Goal: Task Accomplishment & Management: Use online tool/utility

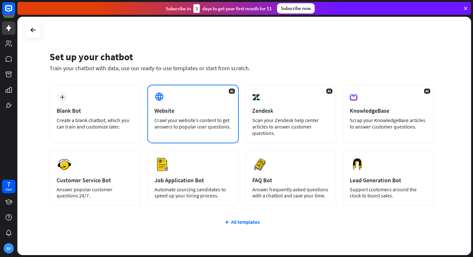
click at [178, 103] on div "AI Website Crawl your website’s content to get answers to popular user question…" at bounding box center [192, 114] width 91 height 59
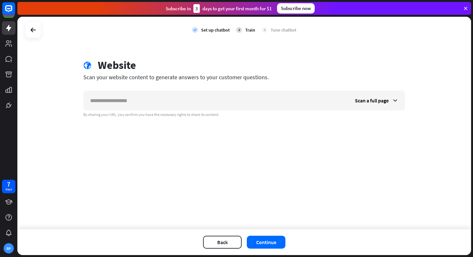
click at [178, 103] on input "text" at bounding box center [216, 100] width 265 height 19
type input "*"
type input "**********"
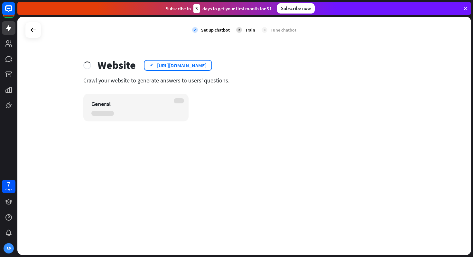
click at [207, 65] on div "[URL][DOMAIN_NAME]" at bounding box center [182, 65] width 50 height 6
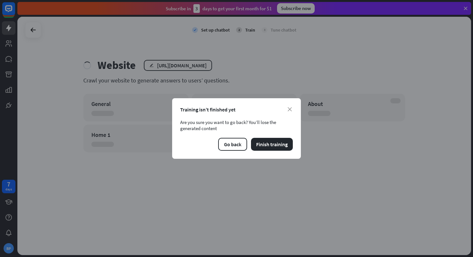
click at [294, 111] on div "close Training isn’t finished yet Are you sure you want to go back? You’ll lose…" at bounding box center [236, 128] width 129 height 61
click at [289, 109] on icon "close" at bounding box center [290, 109] width 4 height 4
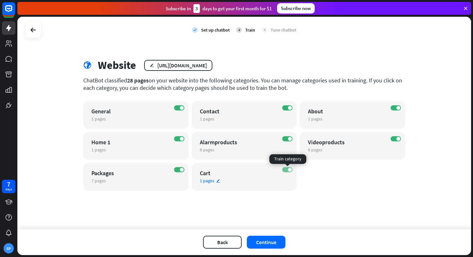
click at [286, 170] on label "ON" at bounding box center [287, 169] width 10 height 5
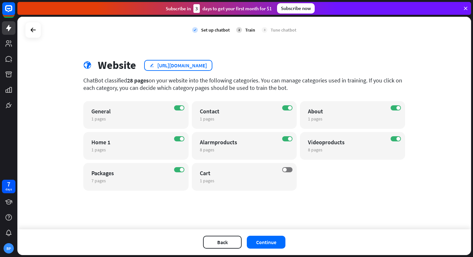
click at [207, 68] on div "[URL][DOMAIN_NAME]" at bounding box center [182, 65] width 50 height 6
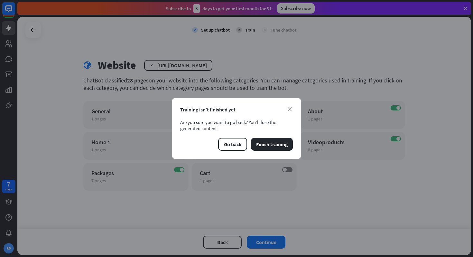
click at [295, 109] on div "close Training isn’t finished yet Are you sure you want to go back? You’ll lose…" at bounding box center [236, 128] width 129 height 61
click at [288, 111] on icon "close" at bounding box center [290, 109] width 4 height 4
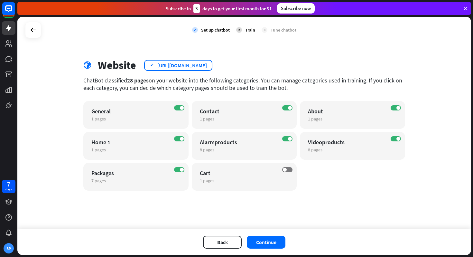
click at [149, 64] on div "edit [URL][DOMAIN_NAME]" at bounding box center [178, 65] width 68 height 11
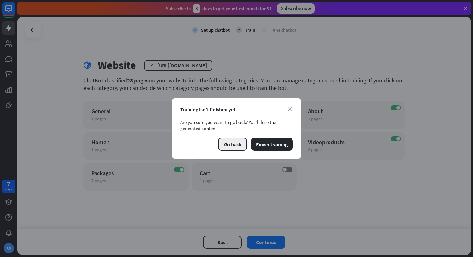
click at [238, 145] on button "Go back" at bounding box center [232, 144] width 29 height 13
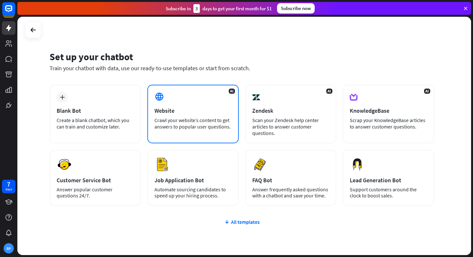
click at [184, 113] on div "Website" at bounding box center [193, 110] width 77 height 7
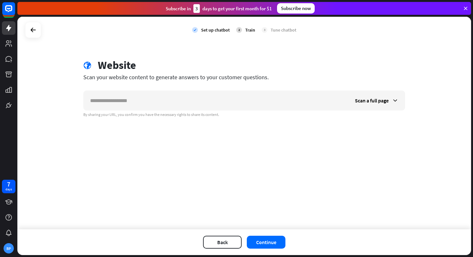
click at [165, 110] on div "Scan a full page By sharing your URL, you confirm you have the necessary rights…" at bounding box center [244, 103] width 322 height 27
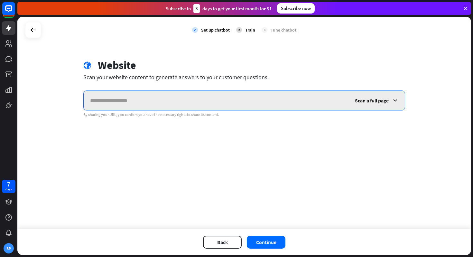
click at [194, 101] on input "text" at bounding box center [216, 100] width 265 height 19
paste input "**********"
type input "**********"
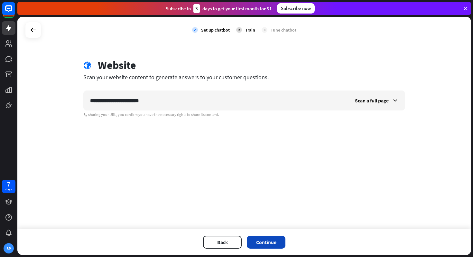
click at [253, 239] on button "Continue" at bounding box center [266, 242] width 39 height 13
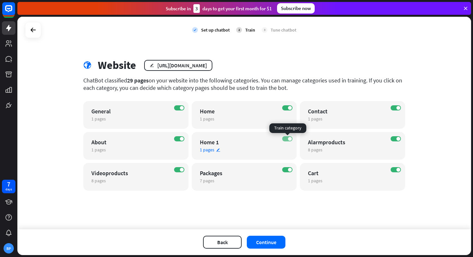
click at [286, 139] on label "ON" at bounding box center [287, 138] width 10 height 5
click at [394, 169] on label "ON" at bounding box center [396, 169] width 10 height 5
drag, startPoint x: 220, startPoint y: 147, endPoint x: 257, endPoint y: 160, distance: 38.9
click at [257, 160] on div "ON General 1 pages edit ON Home 1 pages edit ON Contact 1 pages edit ON About 1…" at bounding box center [244, 146] width 322 height 90
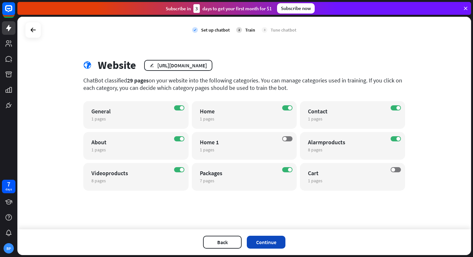
click at [258, 243] on button "Continue" at bounding box center [266, 242] width 39 height 13
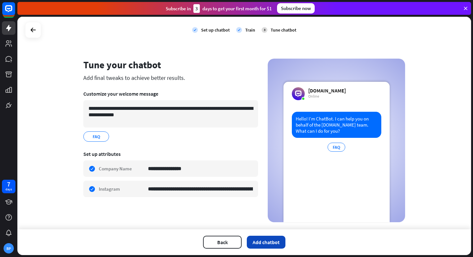
click at [261, 242] on button "Add chatbot" at bounding box center [266, 242] width 39 height 13
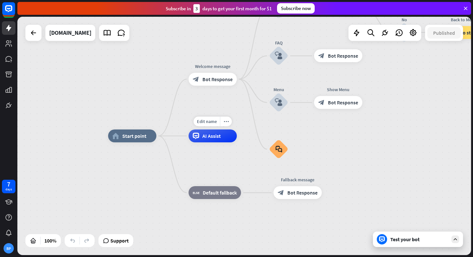
drag, startPoint x: 208, startPoint y: 140, endPoint x: 174, endPoint y: 140, distance: 34.8
click at [174, 140] on div "home_2 Start point Welcome message block_bot_response Bot Response Back to Menu…" at bounding box center [335, 255] width 454 height 238
click at [215, 122] on span "Edit name" at bounding box center [207, 122] width 20 height 6
type input "*******"
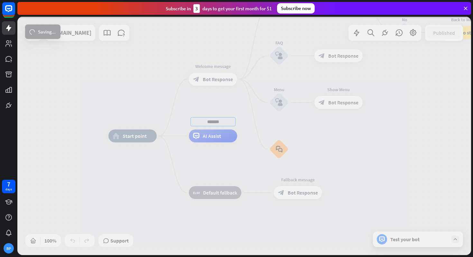
click at [208, 98] on div "home_2 Start point Edit name more_horiz Welcome message block_bot_response Bot …" at bounding box center [244, 136] width 454 height 238
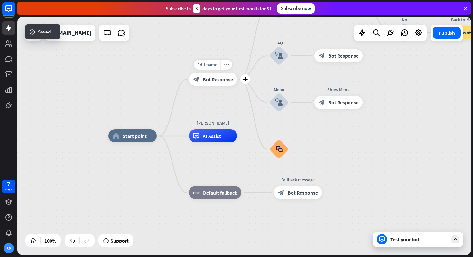
click at [219, 79] on span "Bot Response" at bounding box center [218, 79] width 30 height 6
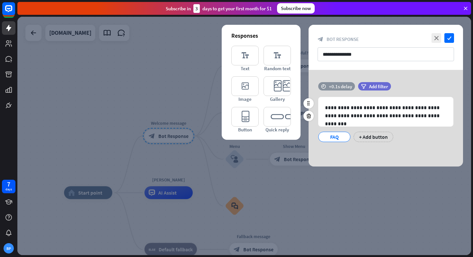
click at [321, 86] on icon "time" at bounding box center [323, 86] width 5 height 5
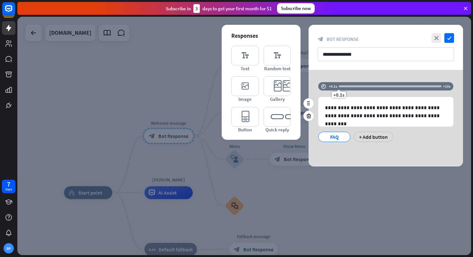
click at [346, 88] on div "+0.1s" at bounding box center [390, 86] width 103 height 6
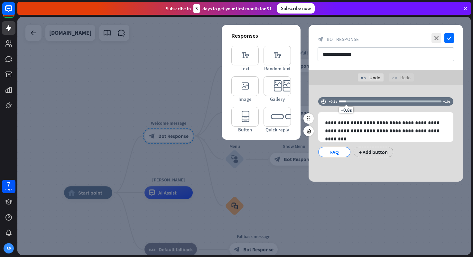
click at [365, 103] on div "+0.8s" at bounding box center [390, 101] width 103 height 6
click at [363, 104] on div "+2.7s" at bounding box center [390, 101] width 103 height 6
click at [359, 103] on div "+2.4s" at bounding box center [390, 101] width 103 height 6
click at [359, 103] on div "+2.1s" at bounding box center [390, 101] width 103 height 6
click at [357, 102] on div at bounding box center [349, 101] width 21 height 2
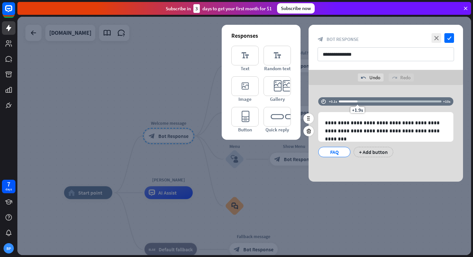
click at [353, 102] on div at bounding box center [348, 101] width 19 height 2
click at [360, 59] on input "**********" at bounding box center [386, 54] width 137 height 14
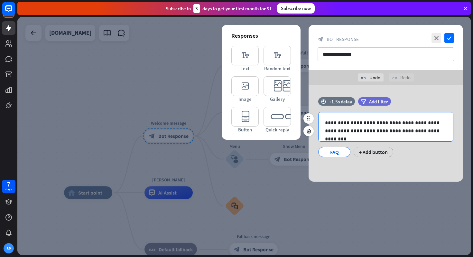
click at [375, 127] on p "**********" at bounding box center [386, 127] width 122 height 16
click at [444, 133] on p "**********" at bounding box center [386, 127] width 122 height 16
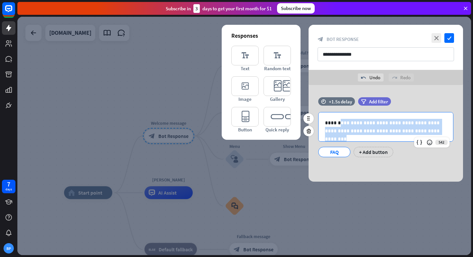
drag, startPoint x: 438, startPoint y: 131, endPoint x: 338, endPoint y: 126, distance: 99.6
click at [338, 126] on p "**********" at bounding box center [386, 127] width 122 height 16
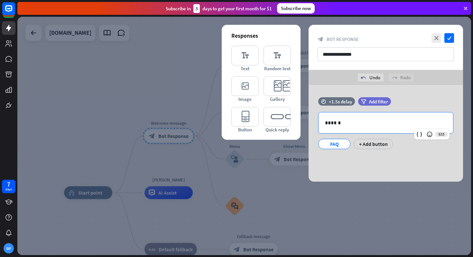
click at [395, 195] on div at bounding box center [244, 136] width 454 height 238
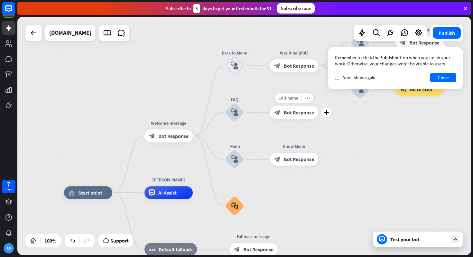
click at [300, 113] on span "Bot Response" at bounding box center [299, 112] width 30 height 6
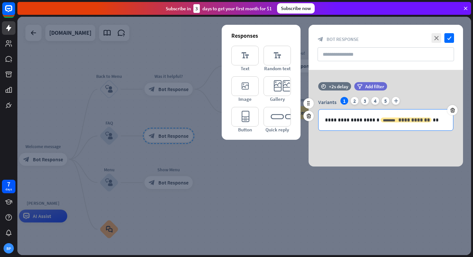
click at [399, 122] on span "**********" at bounding box center [415, 120] width 32 height 5
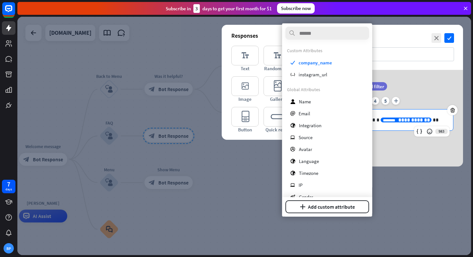
click at [226, 91] on div "Responses editor_text Text editor_text Random text editor_image Image editor_ca…" at bounding box center [261, 82] width 79 height 115
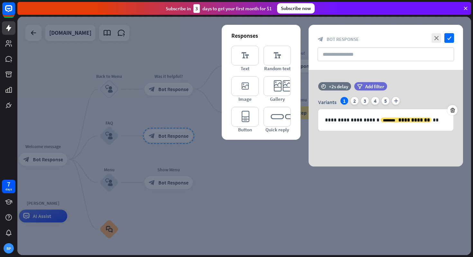
click at [197, 85] on div at bounding box center [244, 136] width 454 height 238
click at [453, 40] on icon "check" at bounding box center [450, 38] width 10 height 10
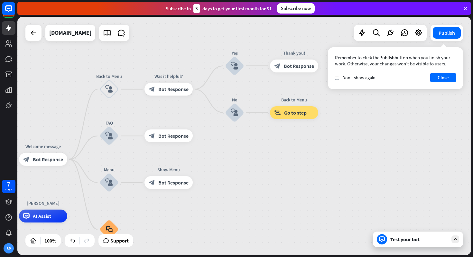
click at [268, 140] on div "home_2 Start point Welcome message block_bot_response Bot Response Back to Menu…" at bounding box center [244, 136] width 454 height 238
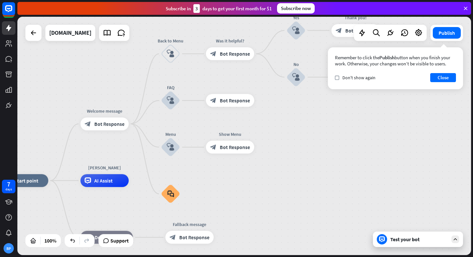
click at [411, 241] on div "Test your bot" at bounding box center [420, 239] width 58 height 6
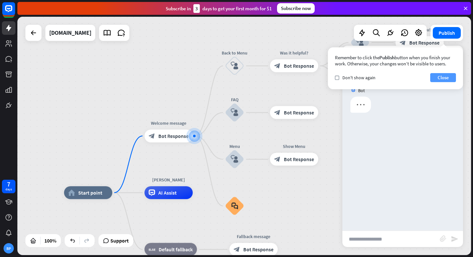
click at [445, 76] on button "Close" at bounding box center [444, 77] width 26 height 9
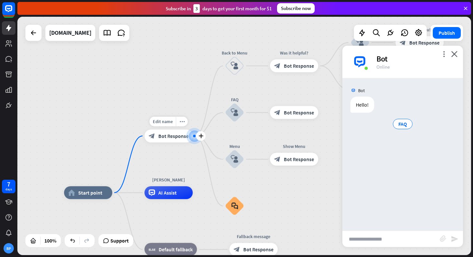
click at [164, 134] on span "Bot Response" at bounding box center [173, 136] width 30 height 6
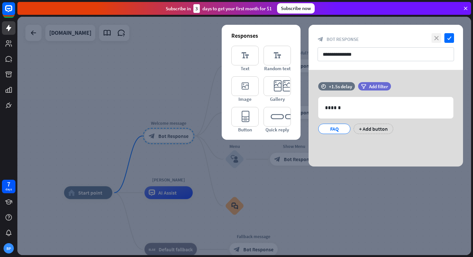
click at [439, 37] on icon "close" at bounding box center [437, 38] width 10 height 10
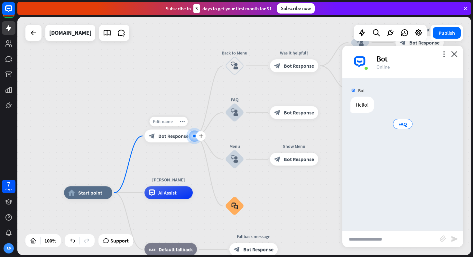
click at [169, 125] on div "Edit name" at bounding box center [163, 122] width 26 height 10
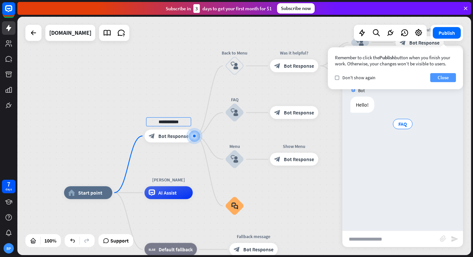
type input "**********"
click at [437, 81] on div "**********" at bounding box center [244, 136] width 454 height 238
click at [7, 31] on icon at bounding box center [9, 28] width 8 height 8
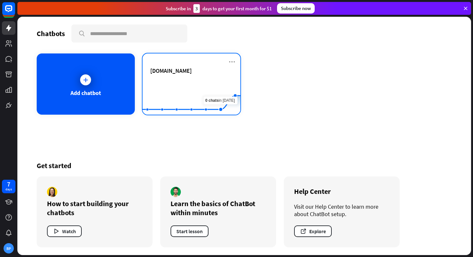
click at [212, 80] on rect at bounding box center [192, 99] width 98 height 40
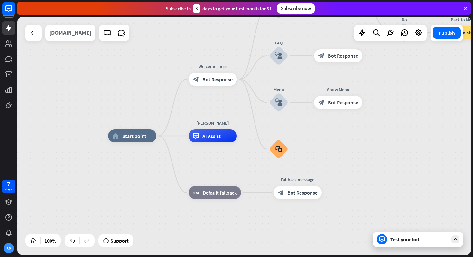
click at [71, 28] on div "[DOMAIN_NAME]" at bounding box center [70, 33] width 42 height 16
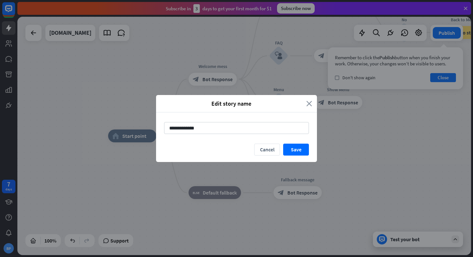
click at [309, 102] on icon "close" at bounding box center [310, 103] width 6 height 7
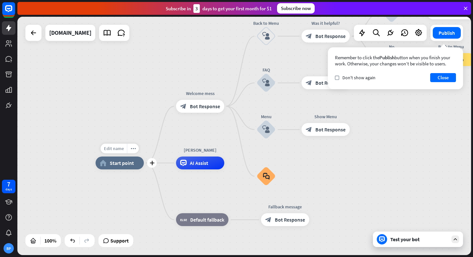
click at [114, 144] on div "Edit name" at bounding box center [114, 149] width 26 height 10
click at [116, 136] on div "home_2 Start point Welcome mess block_bot_response Bot Response Back to Menu bl…" at bounding box center [244, 136] width 454 height 238
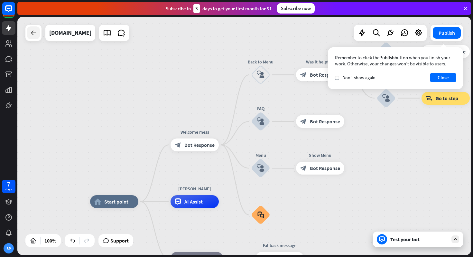
click at [34, 31] on icon at bounding box center [34, 33] width 8 height 8
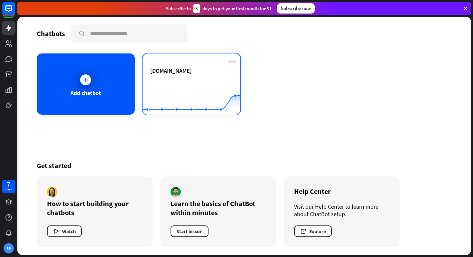
click at [158, 79] on rect at bounding box center [192, 99] width 98 height 40
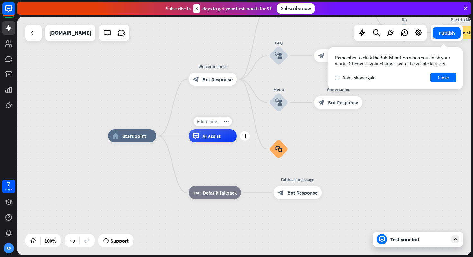
click at [206, 122] on span "Edit name" at bounding box center [207, 122] width 20 height 6
click at [218, 162] on div "home_2 Start point Welcome mess block_bot_response Bot Response Back to Menu bl…" at bounding box center [335, 255] width 454 height 238
click at [213, 142] on div "Edit name more_horiz plus [PERSON_NAME] Assist" at bounding box center [213, 135] width 48 height 13
click at [213, 137] on span "AI Assist" at bounding box center [212, 136] width 18 height 6
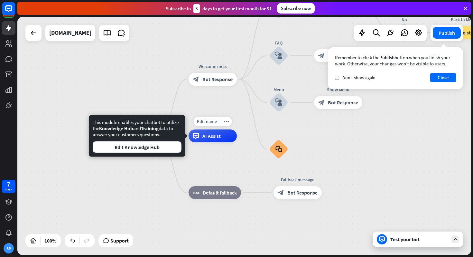
click at [213, 157] on div "home_2 Start point Welcome mess block_bot_response Bot Response Back to Menu bl…" at bounding box center [335, 255] width 454 height 238
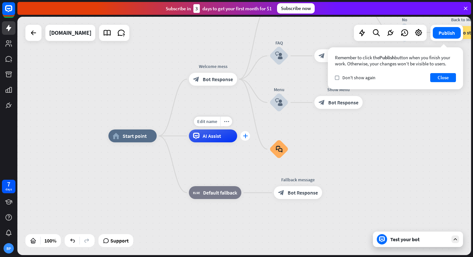
click at [244, 137] on icon "plus" at bounding box center [245, 136] width 5 height 5
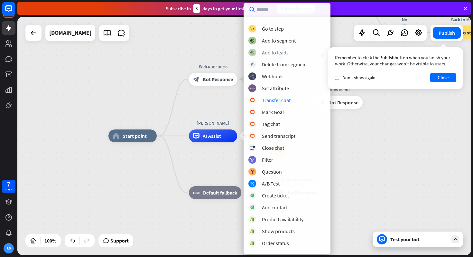
scroll to position [90, 0]
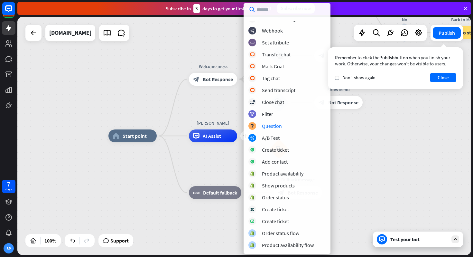
click at [348, 149] on div "home_2 Start point Welcome mess block_bot_response Bot Response Back to Menu bl…" at bounding box center [336, 255] width 454 height 238
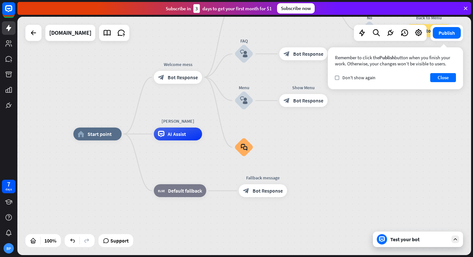
click at [408, 235] on div "Test your bot" at bounding box center [418, 239] width 90 height 15
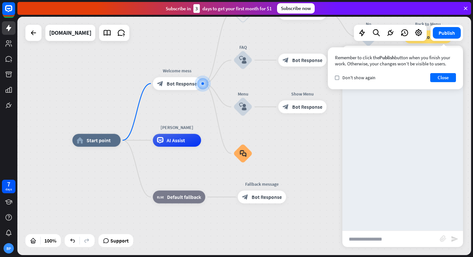
click at [384, 236] on input "text" at bounding box center [392, 239] width 98 height 16
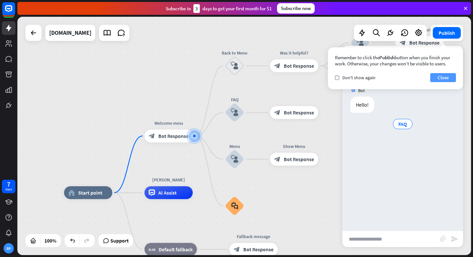
click at [450, 75] on button "Close" at bounding box center [444, 77] width 26 height 9
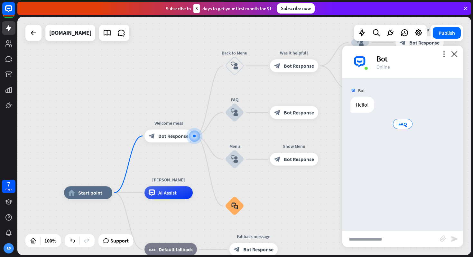
click at [364, 237] on input "text" at bounding box center [392, 239] width 98 height 16
type input "*"
type input "**********"
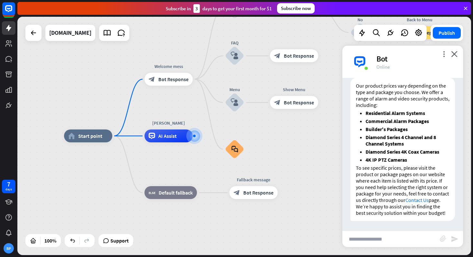
scroll to position [82, 0]
click at [411, 114] on strong "Residential Alarm Systems" at bounding box center [396, 113] width 60 height 6
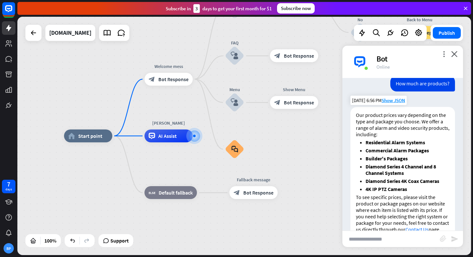
scroll to position [47, 0]
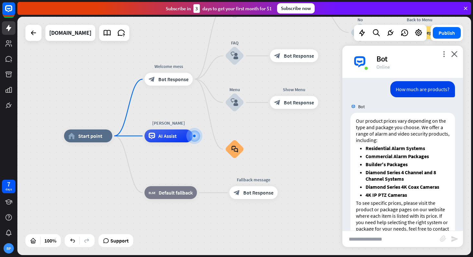
click at [363, 242] on input "text" at bounding box center [392, 239] width 98 height 16
type input "*"
type input "**********"
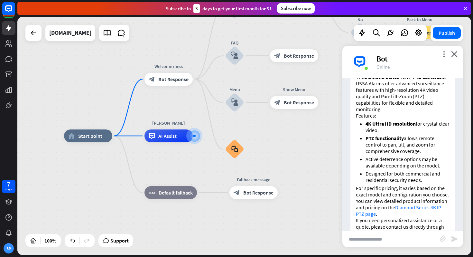
scroll to position [308, 0]
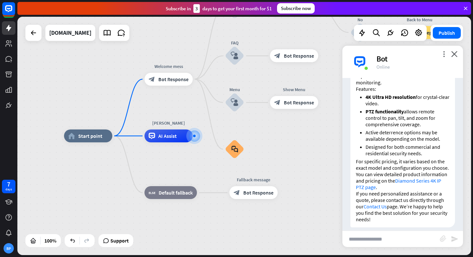
click at [408, 177] on link "Diamond Series 4K IP PTZ page" at bounding box center [398, 183] width 85 height 13
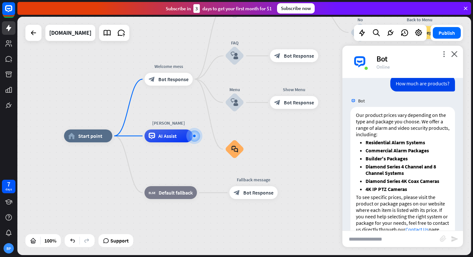
scroll to position [0, 0]
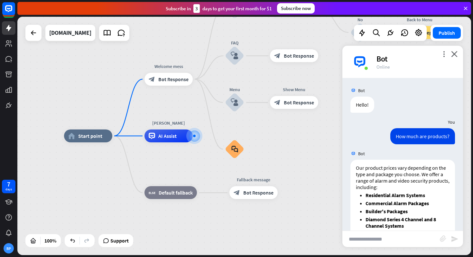
click at [458, 52] on div "more_vert close Bot Online" at bounding box center [403, 62] width 121 height 32
click at [452, 52] on icon "close" at bounding box center [454, 54] width 6 height 6
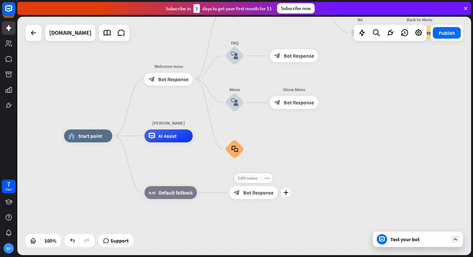
click at [251, 178] on span "Edit name" at bounding box center [248, 178] width 20 height 6
click at [300, 151] on div "**********" at bounding box center [291, 255] width 454 height 238
click at [226, 133] on span "Edit name" at bounding box center [229, 131] width 20 height 6
click at [292, 127] on div "home_2 Start point Welcome mess block_bot_response Bot Response Back to Menu bl…" at bounding box center [244, 136] width 454 height 238
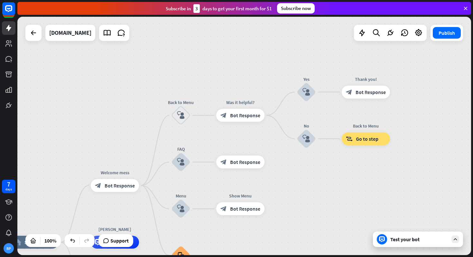
click at [236, 70] on div "home_2 Start point Welcome mess block_bot_response Bot Response Back to Menu bl…" at bounding box center [244, 136] width 454 height 238
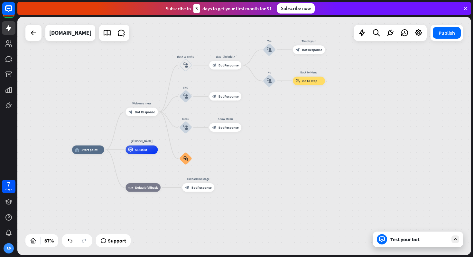
click at [399, 249] on div "home_2 Start point Welcome mess block_bot_response Bot Response Back to Menu bl…" at bounding box center [244, 136] width 454 height 238
click at [400, 240] on div "Test your bot" at bounding box center [420, 239] width 58 height 6
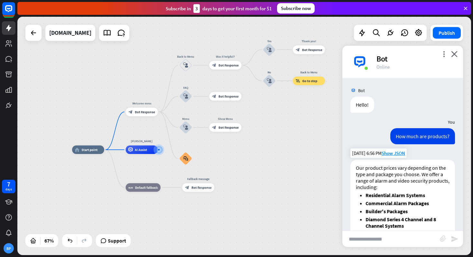
scroll to position [308, 0]
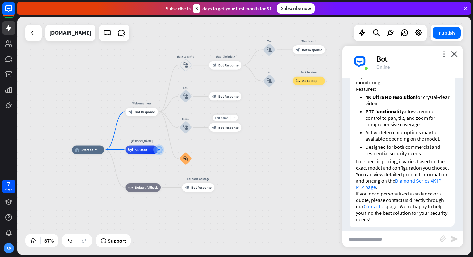
click at [281, 133] on div "home_2 Start point Welcome mess block_bot_response Bot Response Back to Menu bl…" at bounding box center [244, 136] width 454 height 238
click at [160, 149] on div "plus" at bounding box center [163, 150] width 6 height 6
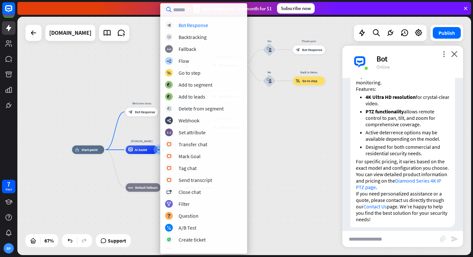
click at [153, 135] on div "home_2 Start point Welcome mess block_bot_response Bot Response Back to Menu bl…" at bounding box center [244, 136] width 454 height 238
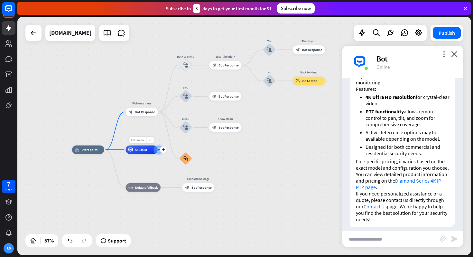
click at [142, 141] on span "Edit name" at bounding box center [137, 140] width 13 height 4
click at [157, 116] on div "Welcome mess block_bot_response Bot Response" at bounding box center [142, 112] width 32 height 9
click at [107, 205] on div "Edit name more_horiz home_2 Start point Welcome mess block_bot_response Bot Res…" at bounding box center [223, 229] width 302 height 159
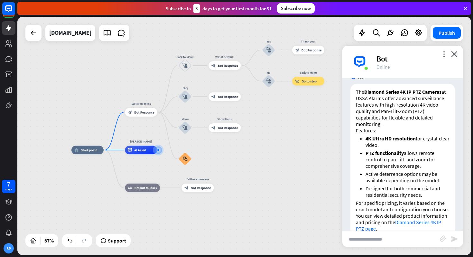
scroll to position [264, 0]
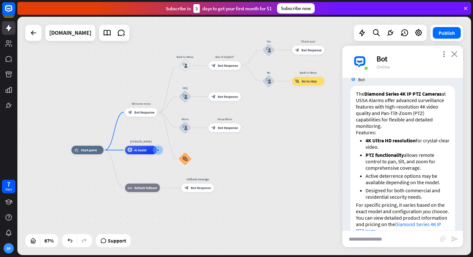
click at [453, 53] on icon "close" at bounding box center [454, 54] width 6 height 6
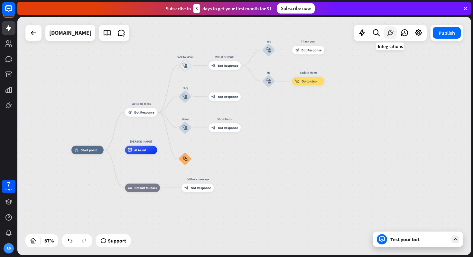
click at [392, 36] on icon at bounding box center [390, 33] width 8 height 8
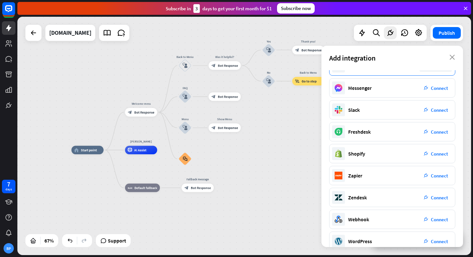
scroll to position [69, 0]
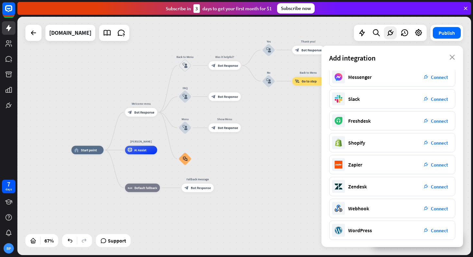
click at [304, 154] on div "home_2 Start point Welcome mess block_bot_response Bot Response Back to Menu bl…" at bounding box center [222, 229] width 302 height 159
click at [448, 63] on div "Add integration close" at bounding box center [393, 58] width 142 height 24
click at [449, 62] on div "Add integration close" at bounding box center [393, 58] width 142 height 24
click at [452, 58] on icon "close" at bounding box center [452, 57] width 5 height 5
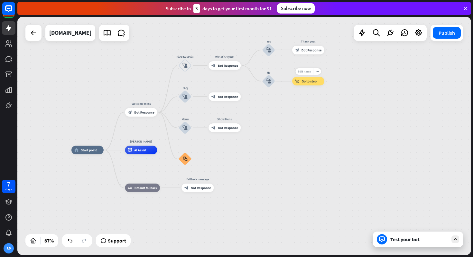
click at [307, 71] on span "Edit name" at bounding box center [304, 72] width 13 height 4
click at [313, 81] on span "Go to step" at bounding box center [309, 81] width 15 height 4
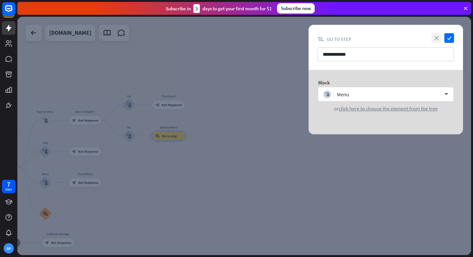
click at [438, 36] on icon "close" at bounding box center [437, 38] width 10 height 10
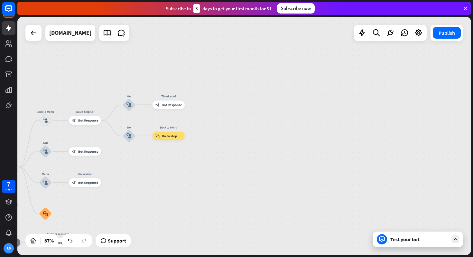
click at [407, 239] on div "Test your bot" at bounding box center [420, 239] width 58 height 6
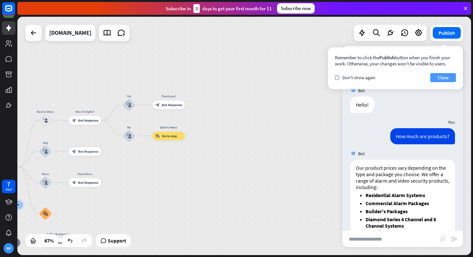
click at [441, 73] on button "Close" at bounding box center [444, 77] width 26 height 9
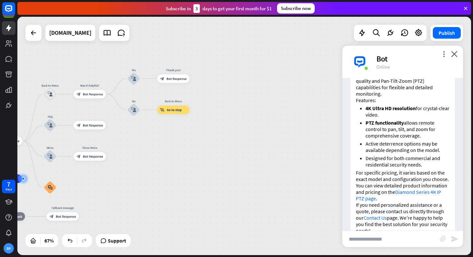
scroll to position [308, 0]
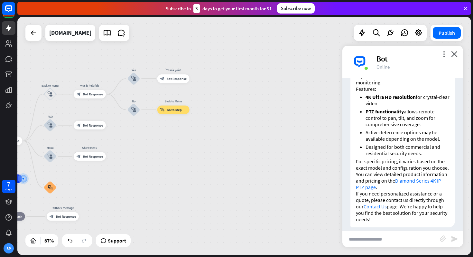
click at [457, 61] on div "more_vert close Bot Online" at bounding box center [403, 62] width 121 height 32
click at [457, 59] on div "more_vert close Bot Online" at bounding box center [403, 62] width 121 height 32
click at [455, 51] on icon "close" at bounding box center [454, 54] width 6 height 6
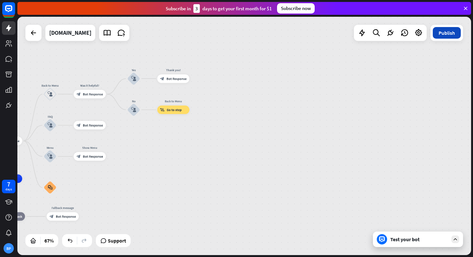
click at [452, 33] on button "Publish" at bounding box center [447, 33] width 28 height 12
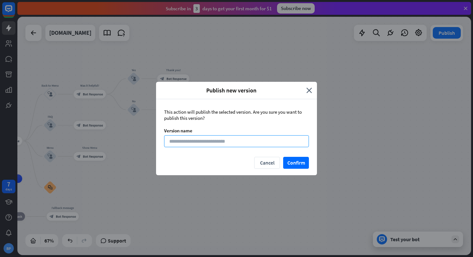
click at [238, 141] on input at bounding box center [236, 141] width 145 height 12
